Goal: Obtain resource: Download file/media

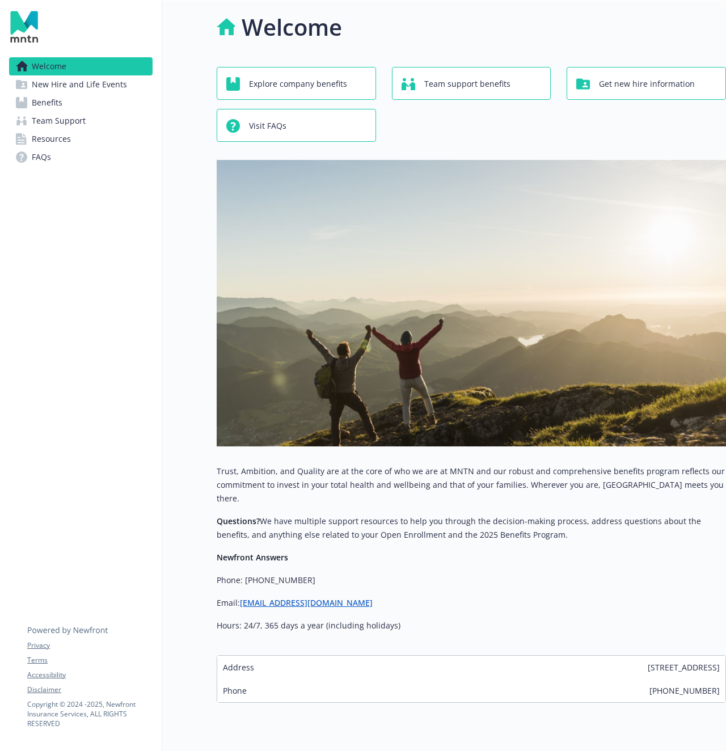
click at [111, 89] on span "New Hire and Life Events" at bounding box center [79, 84] width 95 height 18
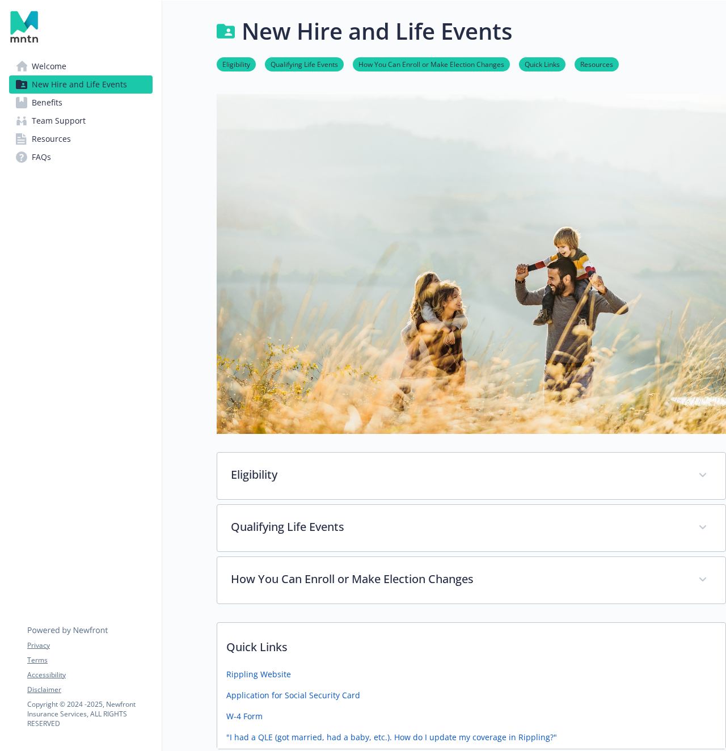
click at [57, 103] on span "Benefits" at bounding box center [47, 103] width 31 height 18
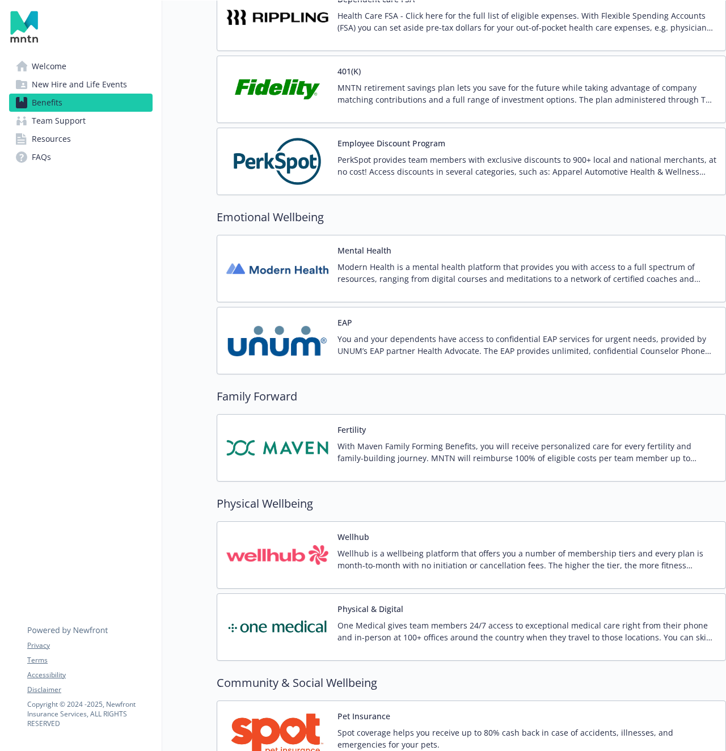
click at [367, 351] on p "You and your dependents have access to confidential EAP services for urgent nee…" at bounding box center [526, 345] width 379 height 24
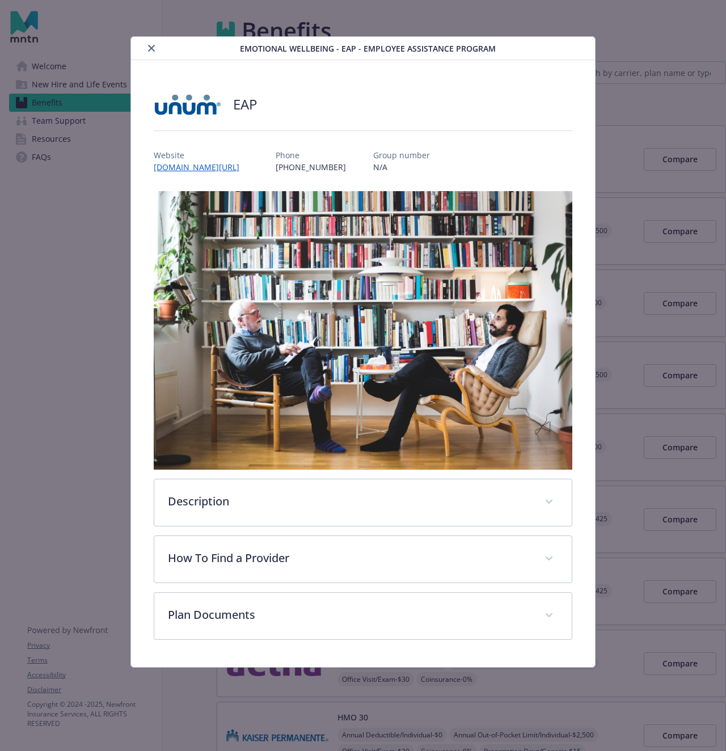
scroll to position [1937, 0]
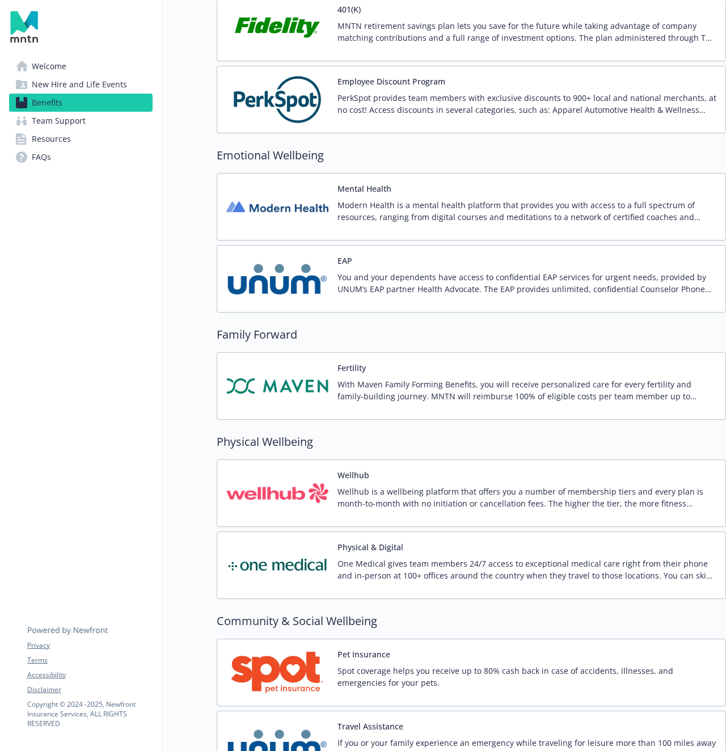
click at [410, 474] on div "Wellhub Wellhub is a wellbeing platform that offers you a number of membership …" at bounding box center [526, 493] width 379 height 48
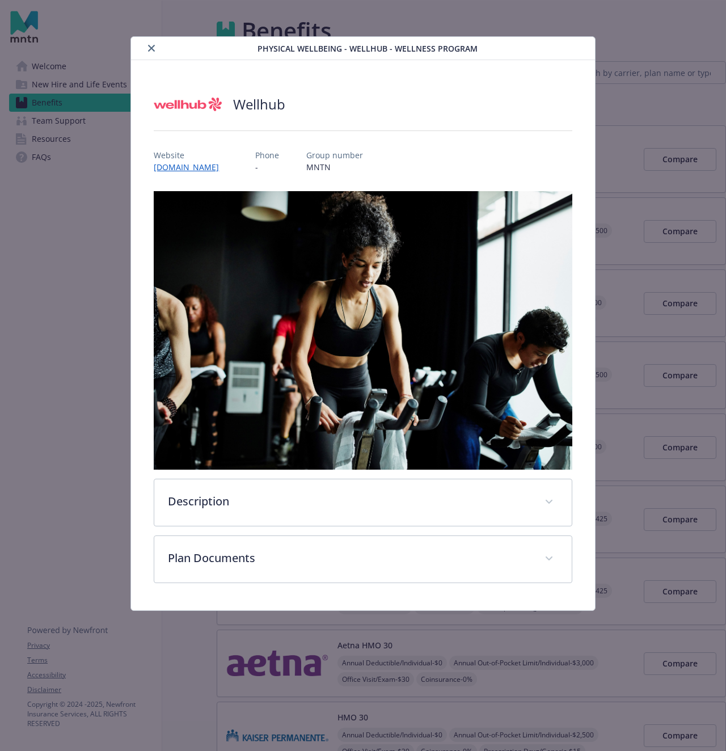
scroll to position [1999, 0]
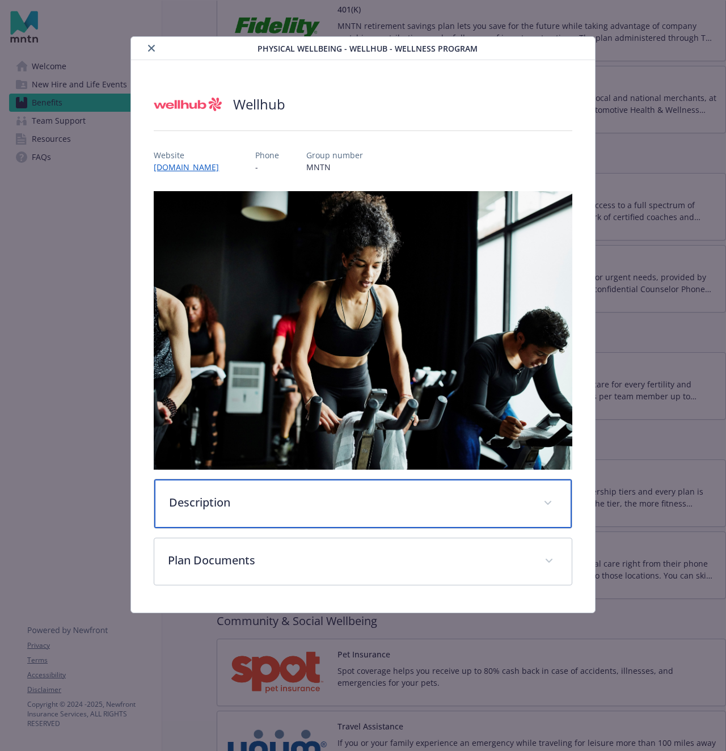
click at [335, 498] on p "Description" at bounding box center [349, 502] width 360 height 17
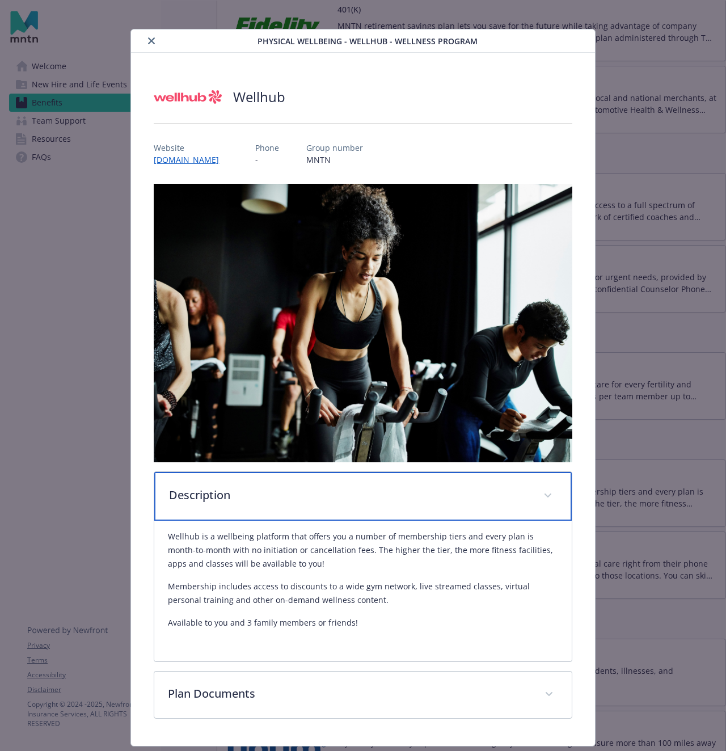
scroll to position [6, 0]
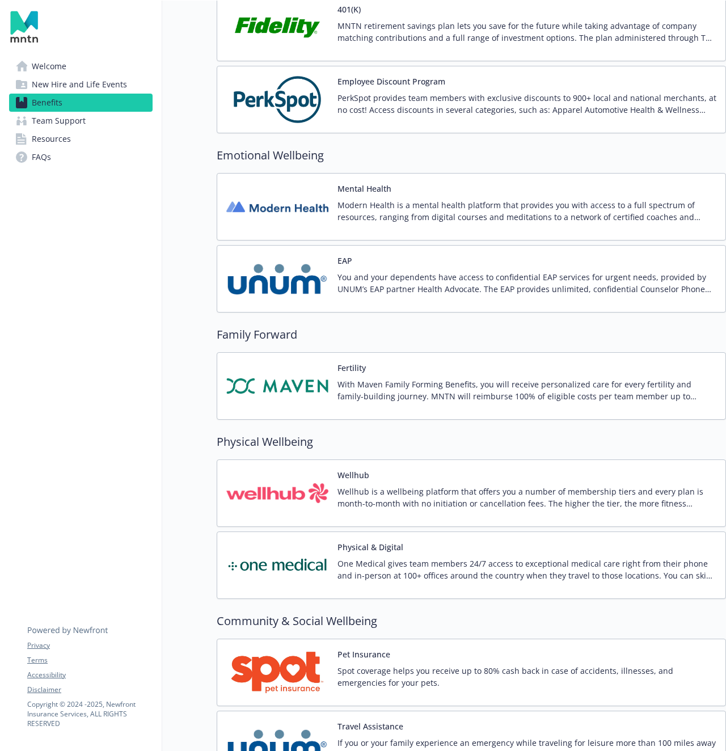
click at [357, 497] on p "Wellhub is a wellbeing platform that offers you a number of membership tiers an…" at bounding box center [526, 497] width 379 height 24
drag, startPoint x: 81, startPoint y: 492, endPoint x: 101, endPoint y: 489, distance: 20.7
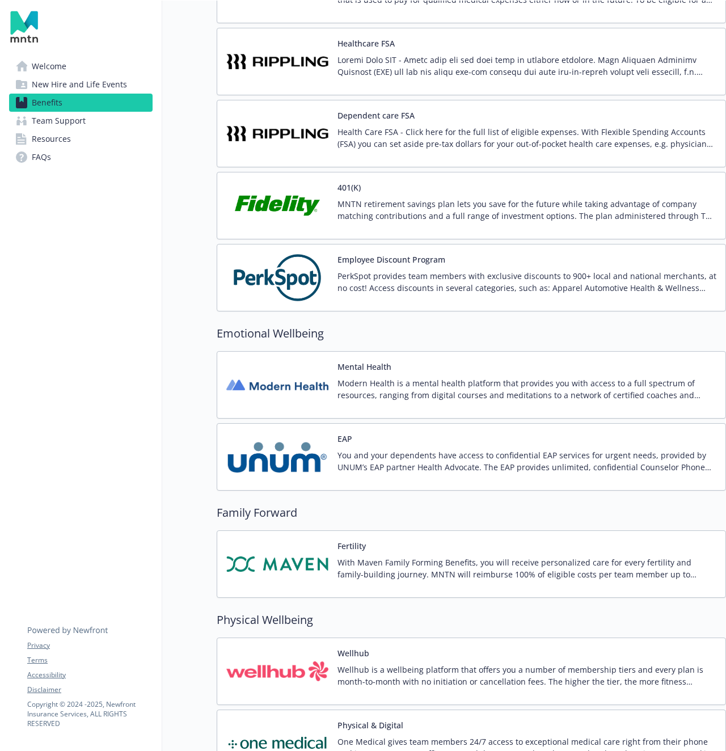
click at [376, 387] on p "Modern Health is a mental health platform that provides you with access to a fu…" at bounding box center [526, 389] width 379 height 24
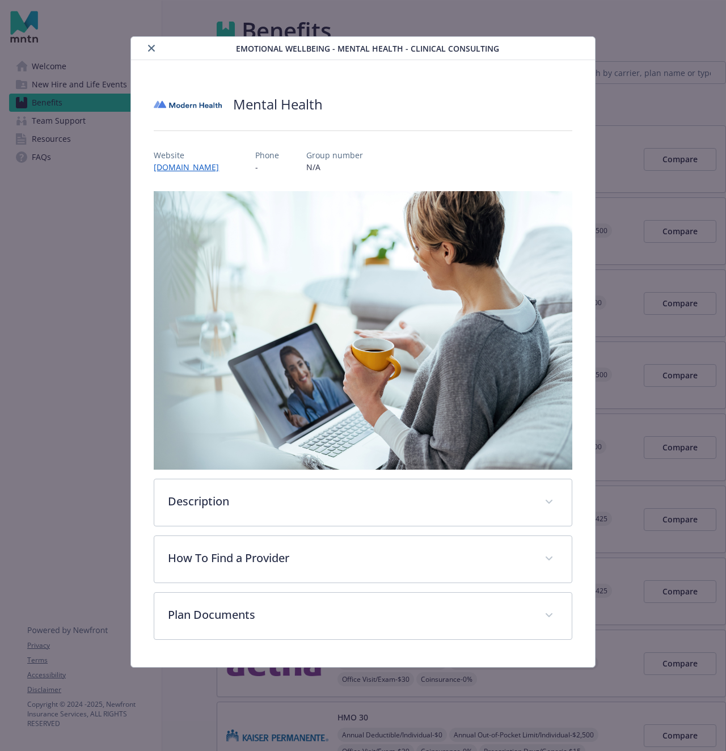
scroll to position [1821, 0]
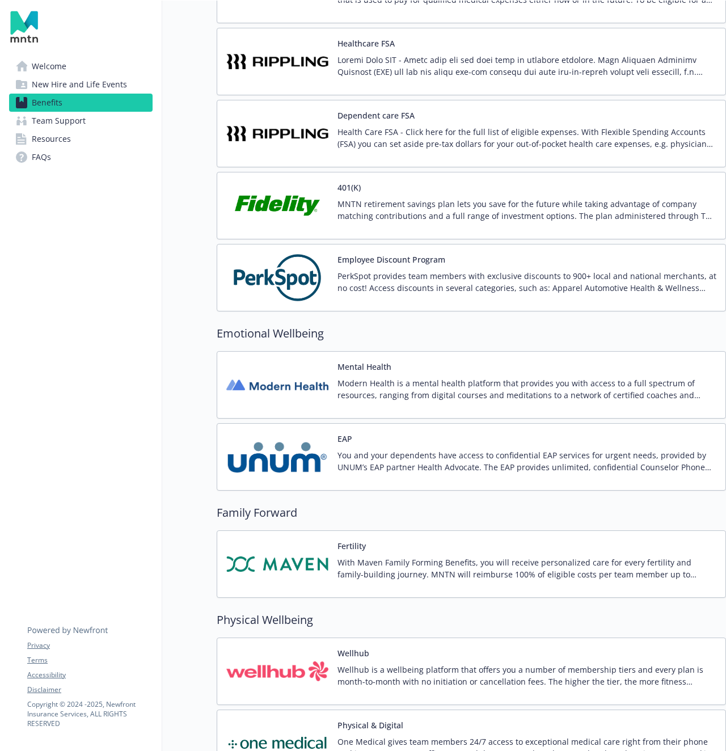
click at [350, 453] on p "You and your dependents have access to confidential EAP services for urgent nee…" at bounding box center [526, 461] width 379 height 24
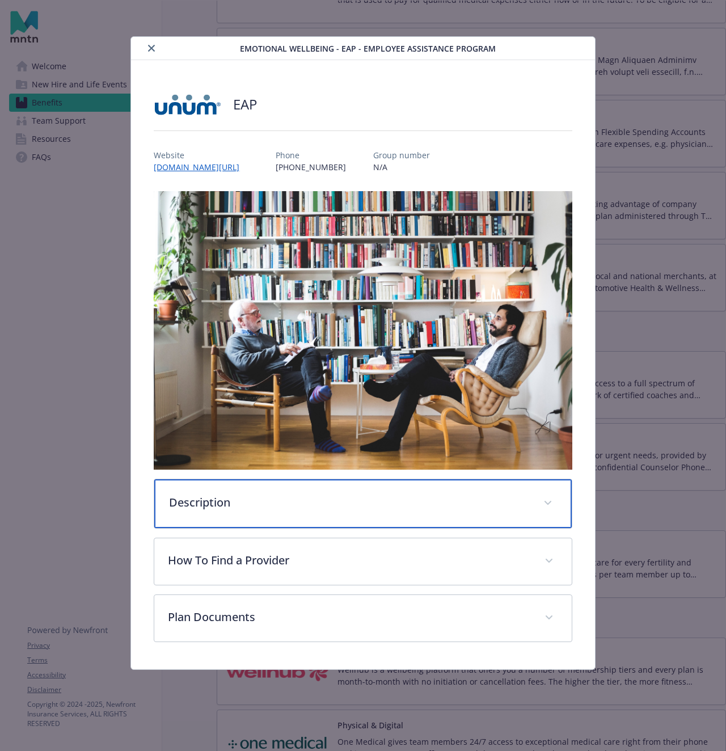
click at [279, 506] on p "Description" at bounding box center [349, 502] width 360 height 17
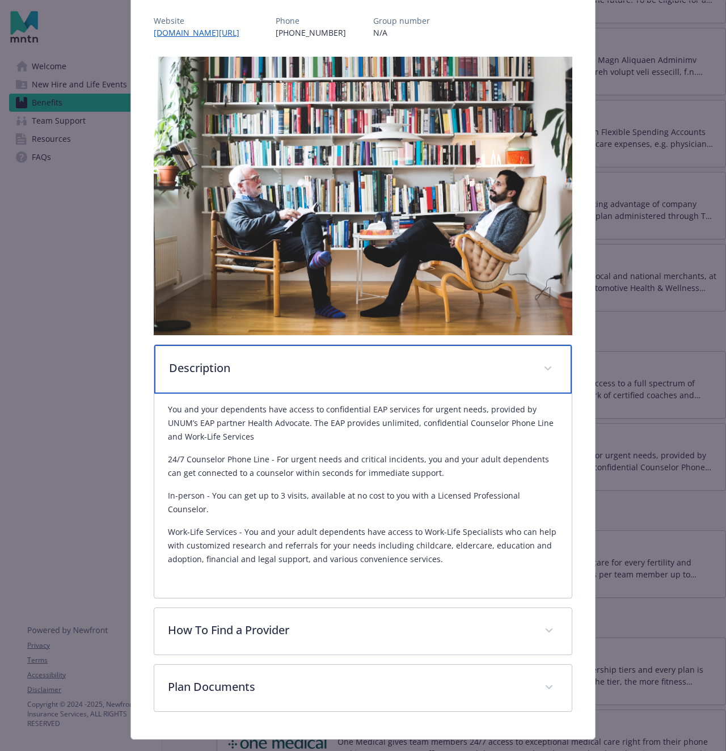
scroll to position [146, 0]
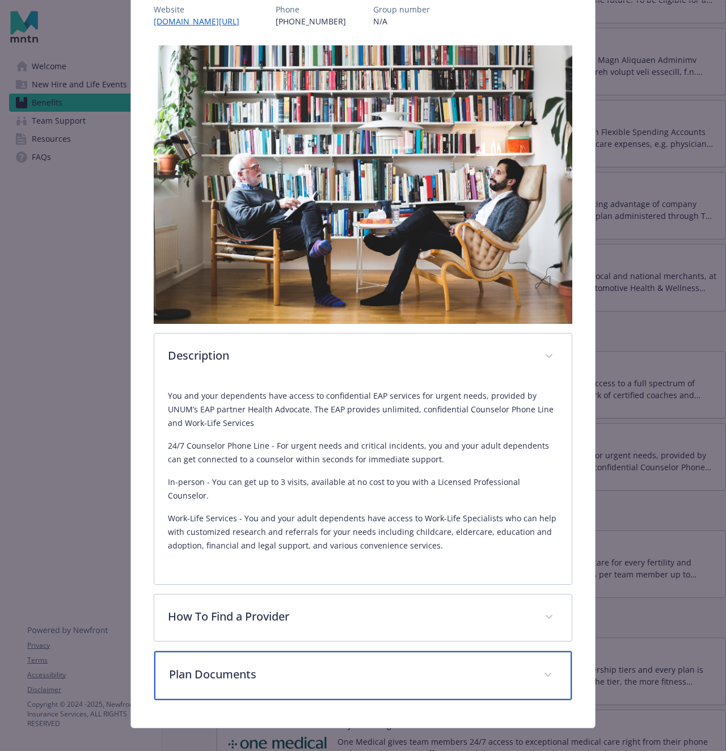
click at [296, 672] on div "Plan Documents" at bounding box center [362, 675] width 417 height 49
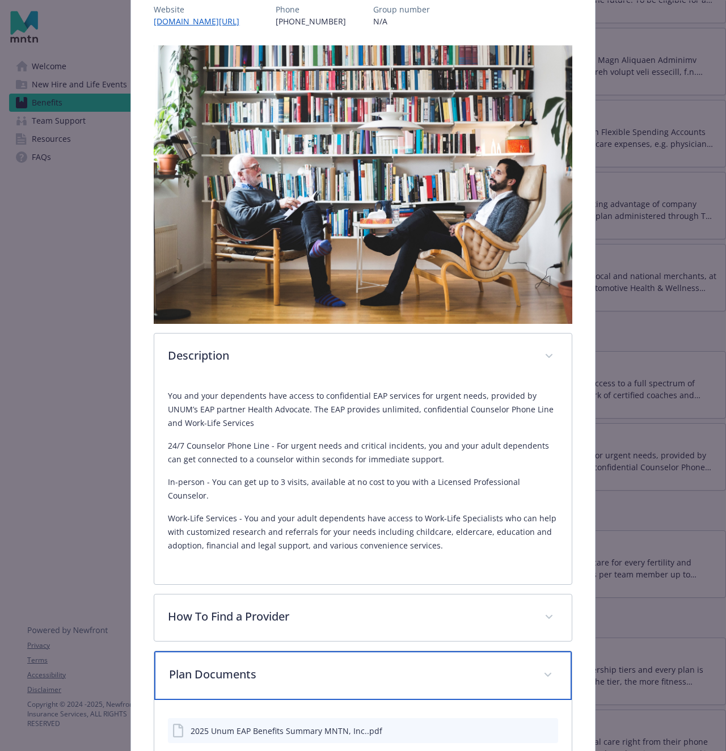
scroll to position [211, 0]
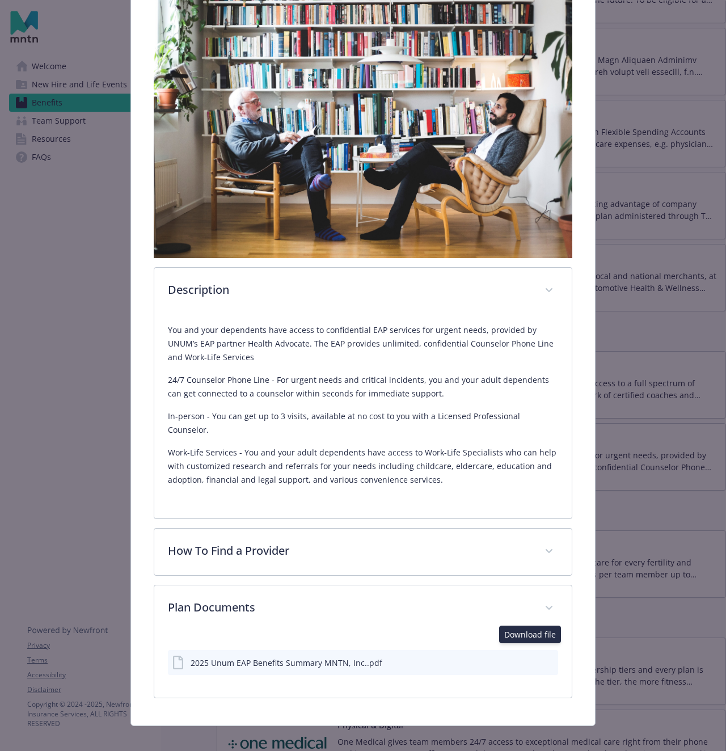
click at [531, 657] on icon "download file" at bounding box center [528, 661] width 9 height 9
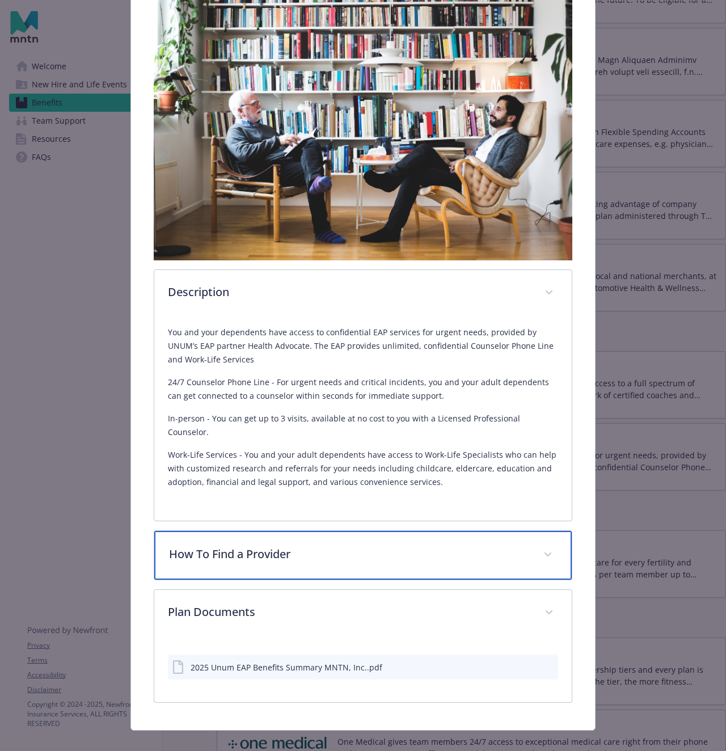
click at [311, 545] on p "How To Find a Provider" at bounding box center [349, 553] width 360 height 17
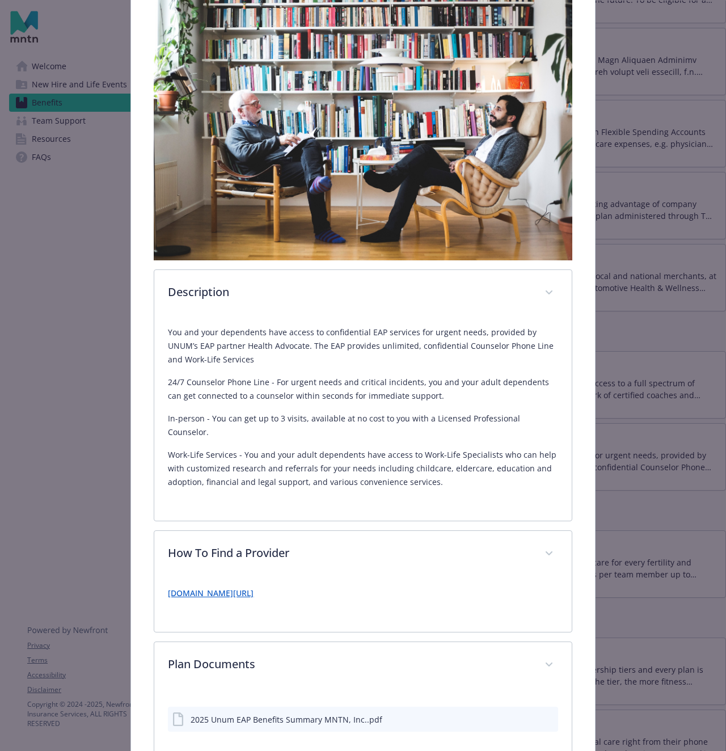
click at [244, 587] on link "[DOMAIN_NAME][URL]" at bounding box center [211, 592] width 86 height 11
